Goal: Find contact information: Find contact information

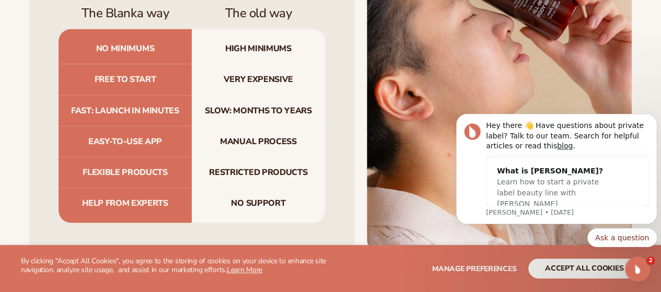
scroll to position [3109, 0]
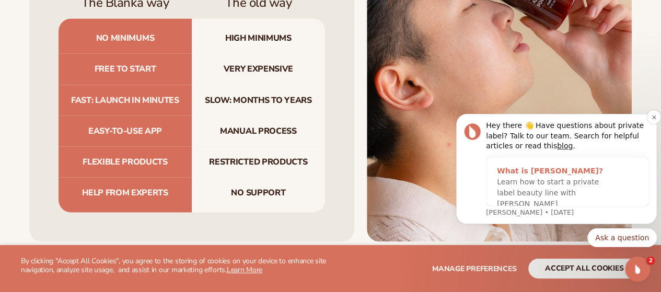
click at [535, 184] on span "Learn how to start a private label beauty line with [PERSON_NAME]" at bounding box center [548, 193] width 102 height 30
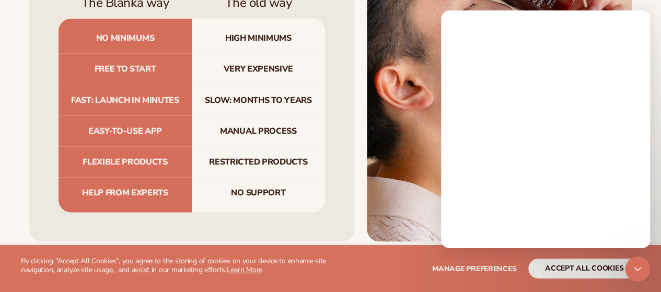
scroll to position [0, 0]
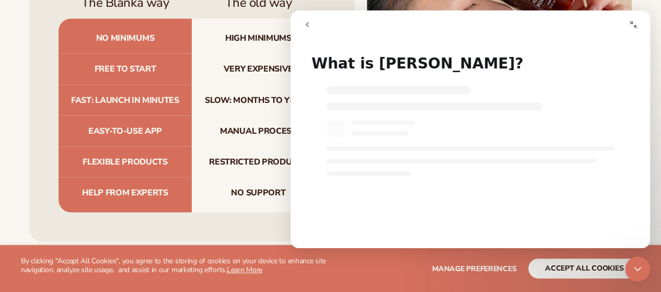
click at [304, 22] on icon "go back" at bounding box center [307, 24] width 8 height 8
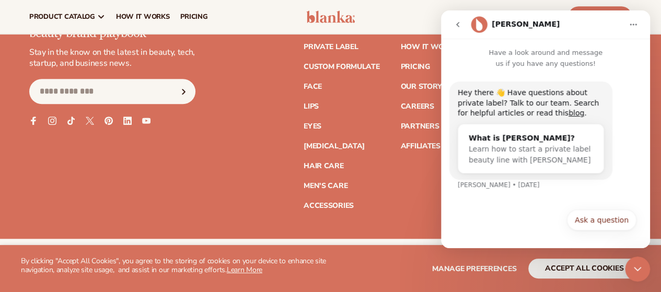
scroll to position [4265, 0]
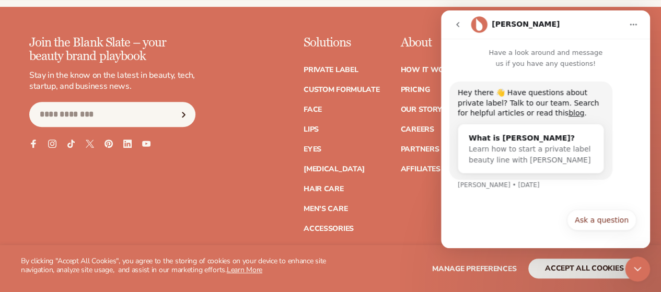
click at [455, 25] on icon "go back" at bounding box center [458, 24] width 8 height 8
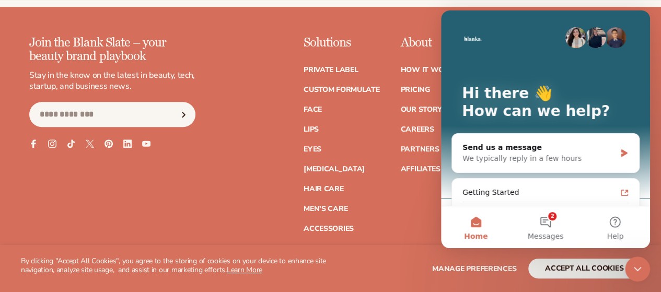
scroll to position [0, 0]
click at [642, 270] on icon "Close Intercom Messenger" at bounding box center [637, 269] width 13 height 13
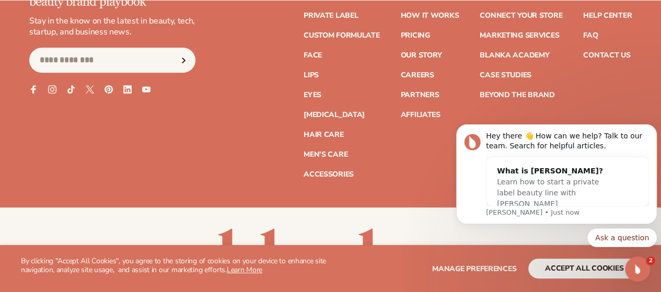
scroll to position [4326, 0]
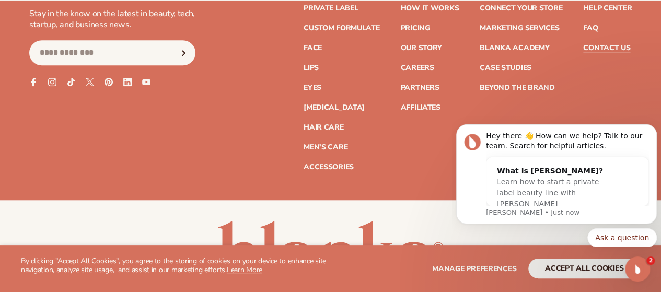
click at [623, 52] on link "Contact Us" at bounding box center [606, 47] width 47 height 7
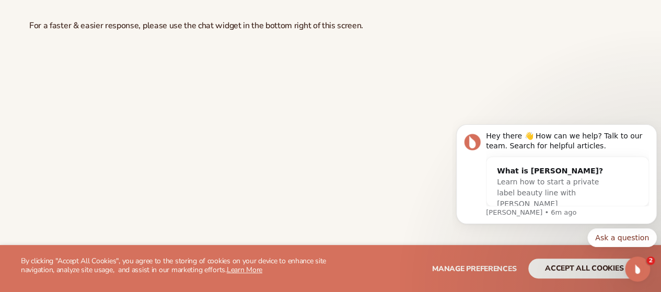
scroll to position [133, 0]
